Goal: Register for event/course

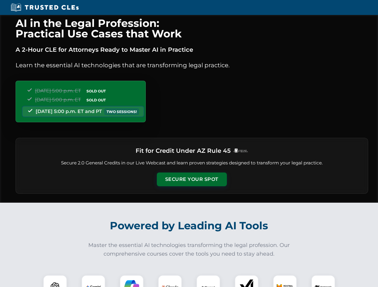
click at [191, 180] on button "Secure Your Spot" at bounding box center [192, 180] width 70 height 14
click at [55, 281] on img at bounding box center [54, 287] width 17 height 17
